Goal: Entertainment & Leisure: Consume media (video, audio)

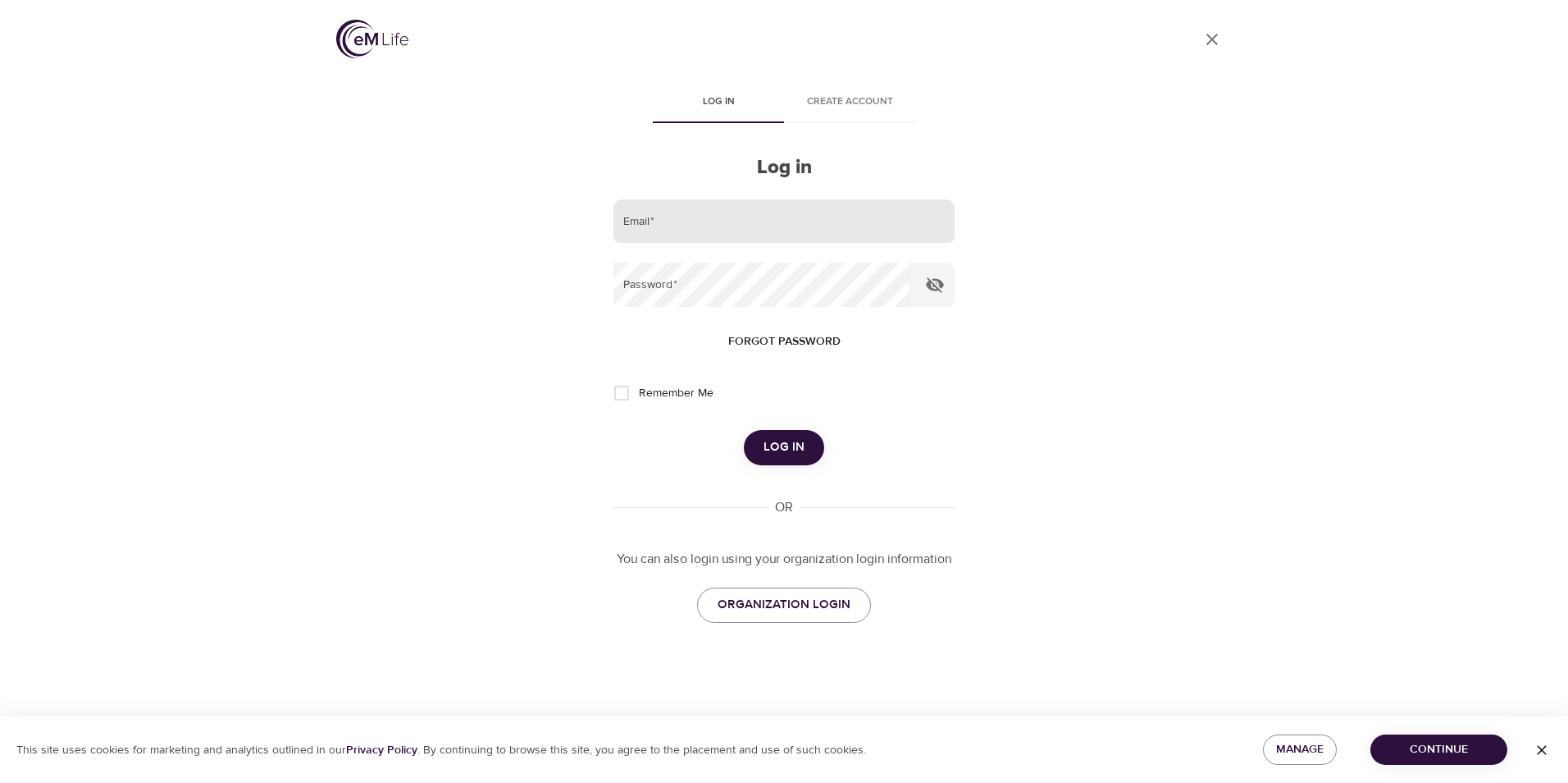
click at [699, 222] on input "email" at bounding box center [784, 222] width 341 height 44
type input "[EMAIL_ADDRESS][DOMAIN_NAME]"
click at [744, 430] on button "Log in" at bounding box center [784, 447] width 80 height 35
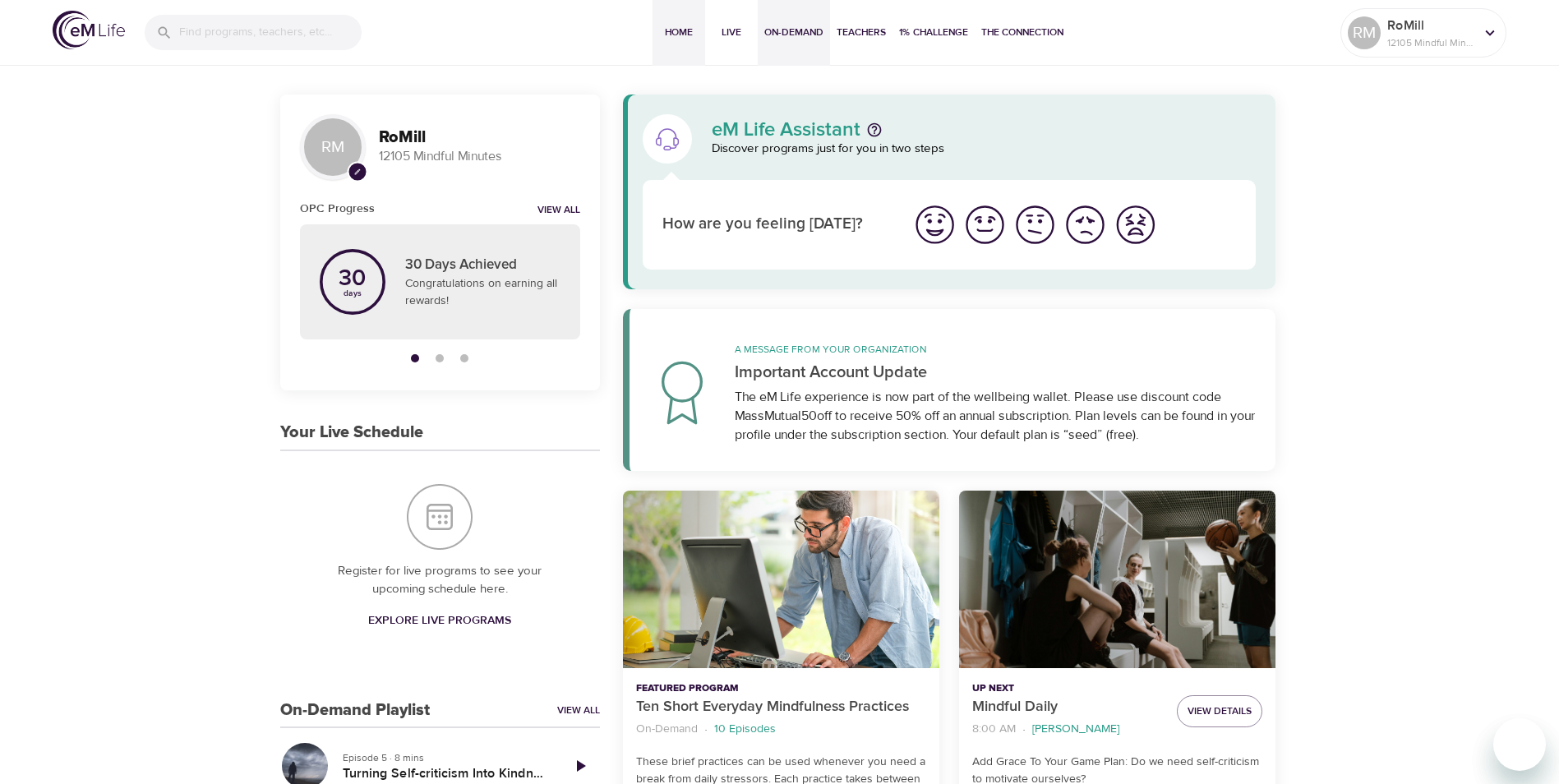
click at [803, 35] on span "On-Demand" at bounding box center [794, 32] width 59 height 17
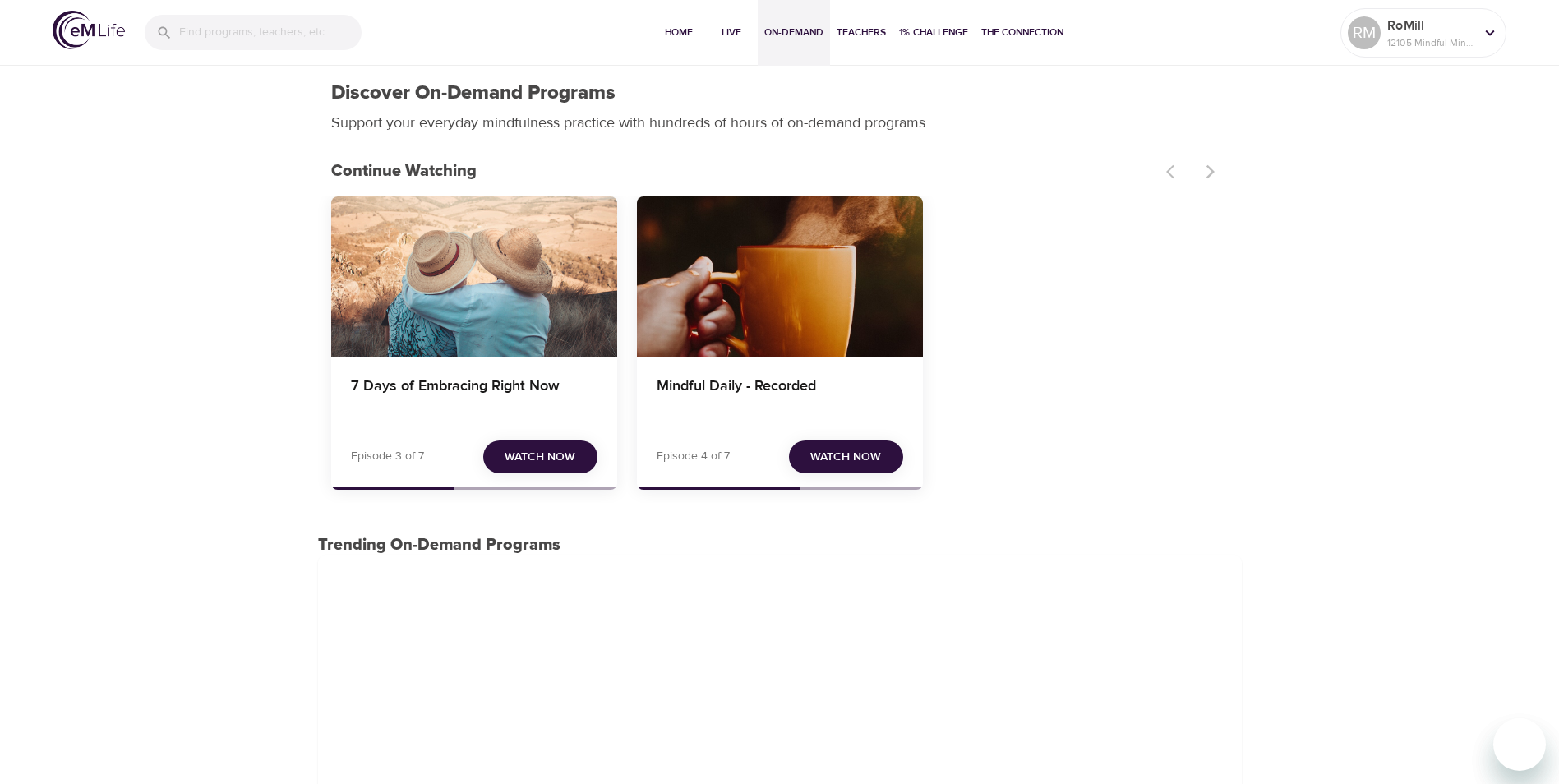
click at [522, 452] on span "Watch Now" at bounding box center [540, 457] width 71 height 21
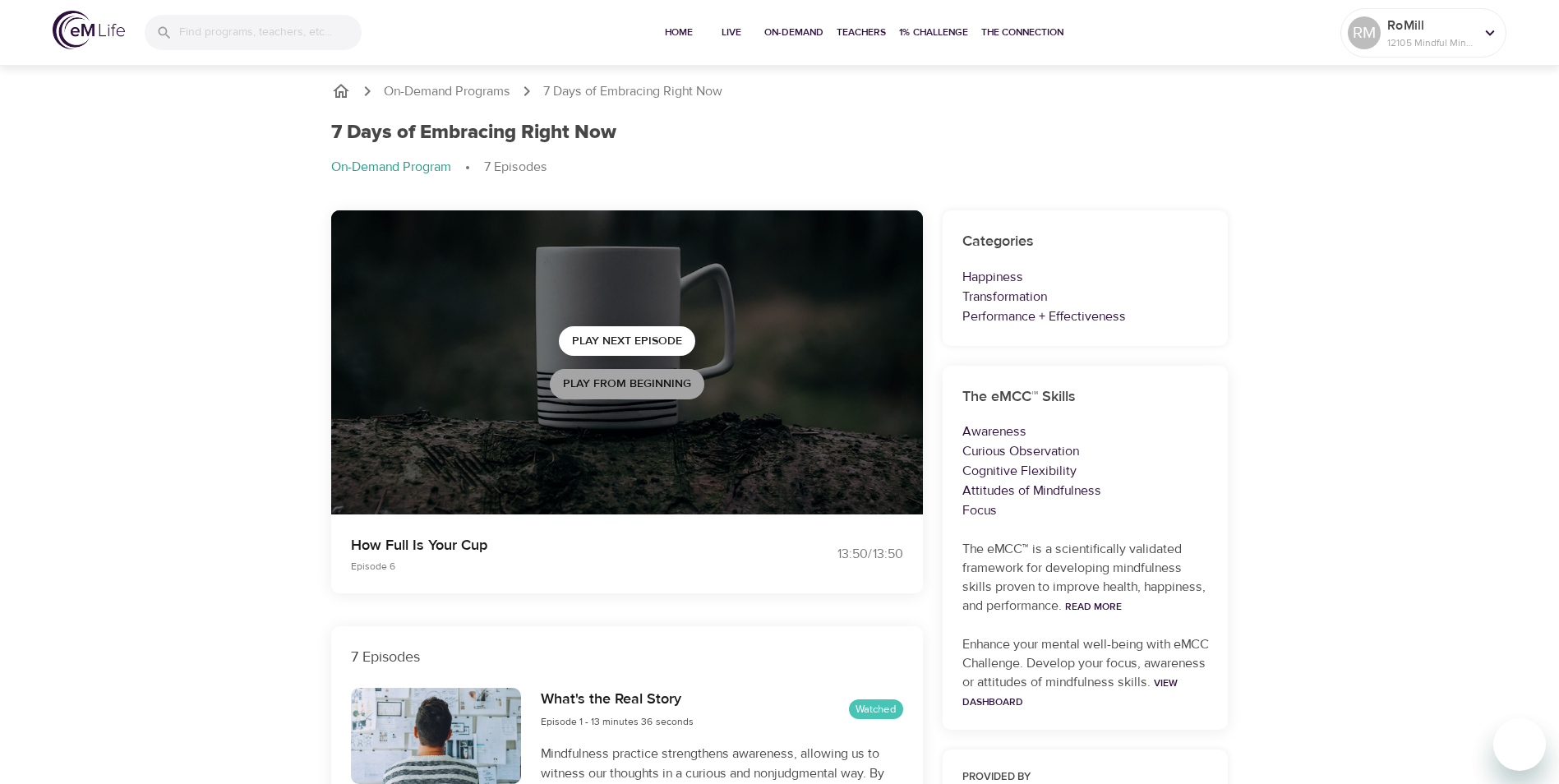
click at [609, 381] on span "Play from beginning" at bounding box center [627, 383] width 128 height 21
